Goal: Transaction & Acquisition: Subscribe to service/newsletter

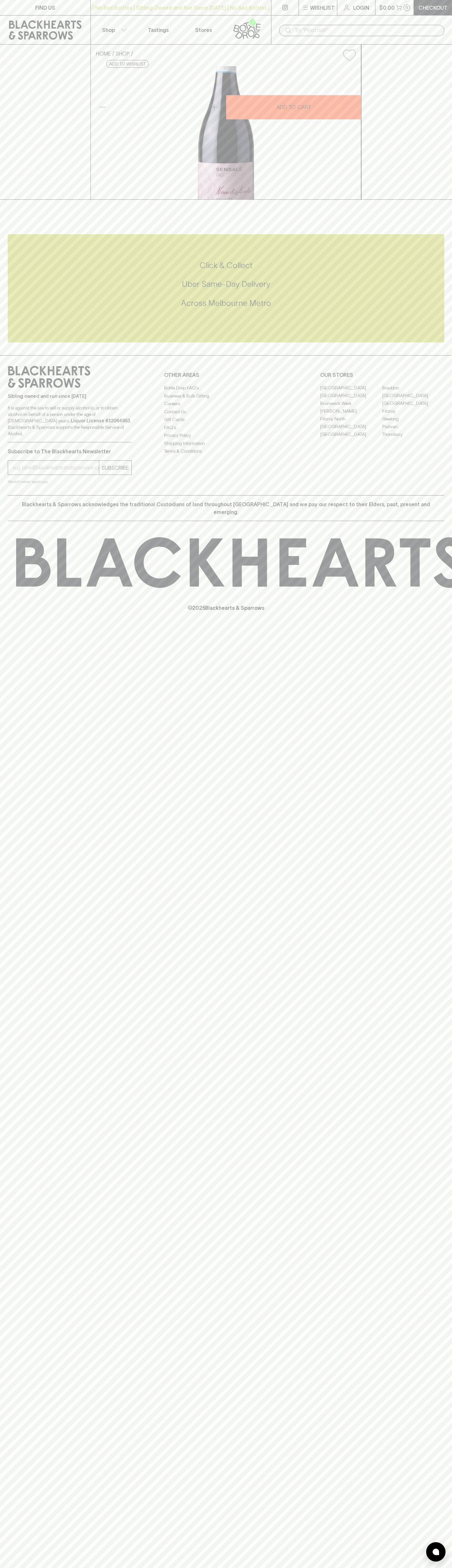
click at [258, 16] on link at bounding box center [249, 29] width 45 height 29
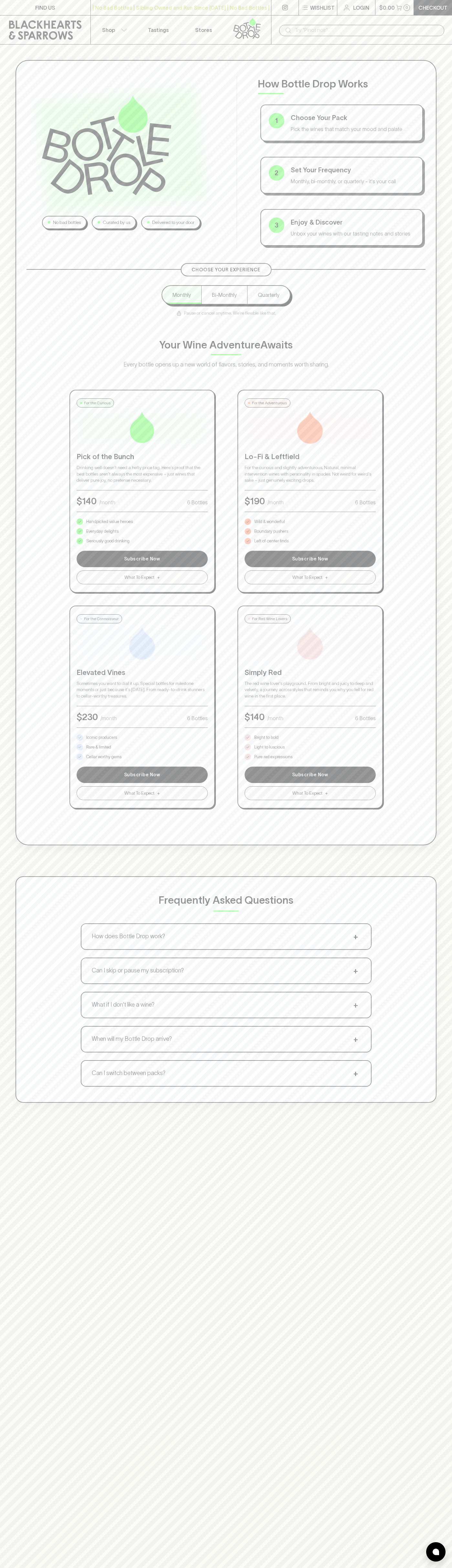
click at [306, 1567] on html "FIND US | No Bad Bottles | Sibling Owned and Run Since [DATE] | No Bad Bottles …" at bounding box center [226, 1013] width 452 height 2027
click at [4, 492] on div "No bad bottles Curated by us Delivered to your door How Bottle Drop Works 1 Cho…" at bounding box center [226, 581] width 452 height 1074
